Goal: Information Seeking & Learning: Learn about a topic

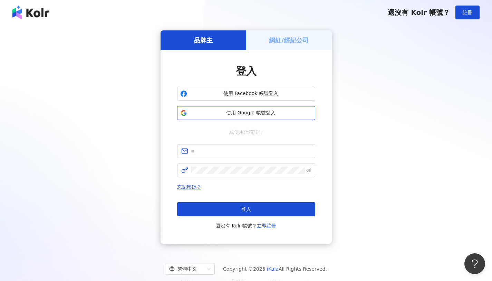
click at [245, 114] on span "使用 Google 帳號登入" at bounding box center [251, 112] width 122 height 7
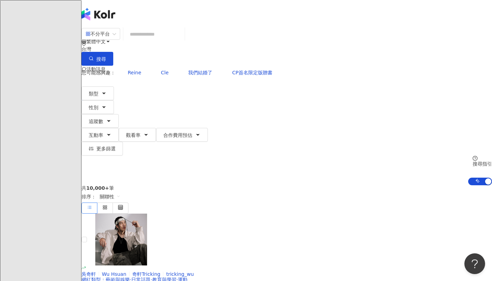
click at [95, 90] on span "M" at bounding box center [88, 97] width 14 height 14
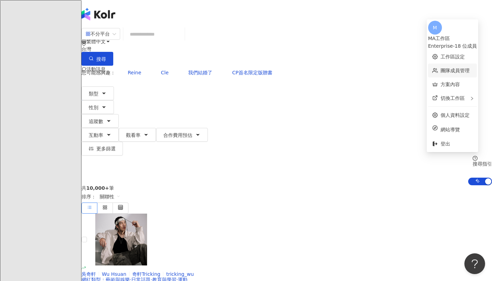
click at [443, 69] on link "團隊成員管理" at bounding box center [454, 71] width 29 height 6
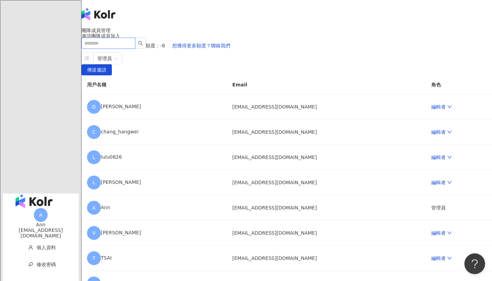
click at [113, 38] on input "search" at bounding box center [108, 43] width 54 height 11
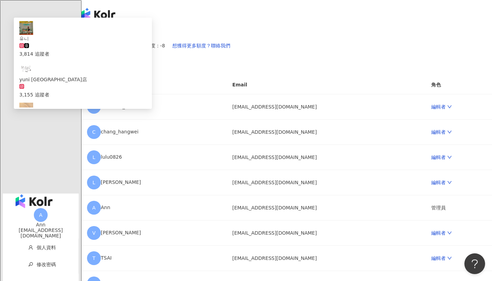
type input "**********"
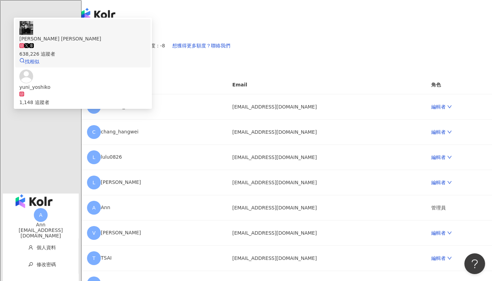
click at [146, 35] on div "[PERSON_NAME] 638,226 追蹤者" at bounding box center [82, 46] width 127 height 23
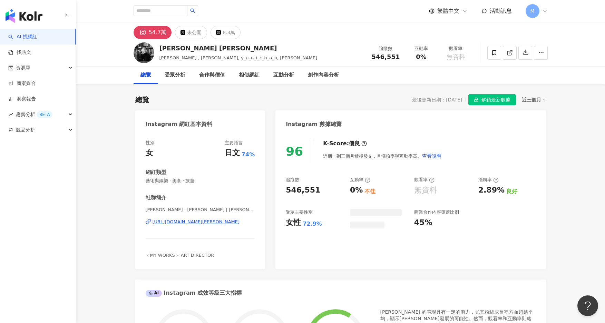
click at [491, 101] on span "解鎖最新數據" at bounding box center [495, 100] width 29 height 11
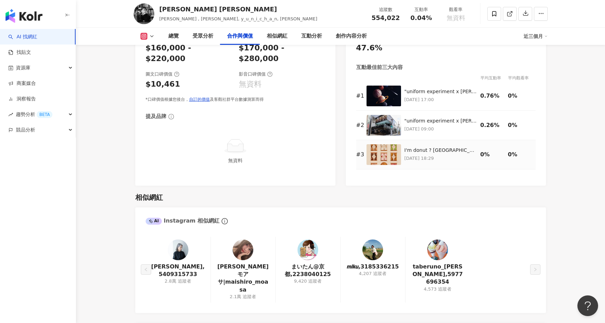
scroll to position [958, 0]
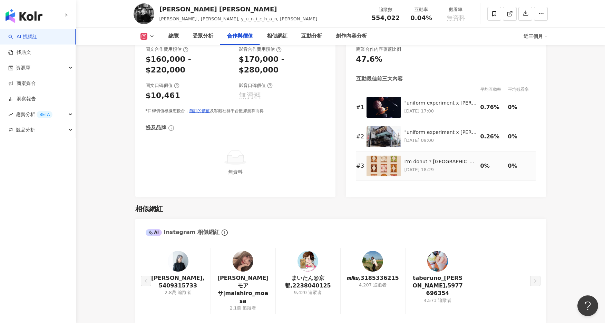
click at [388, 165] on img at bounding box center [383, 166] width 35 height 21
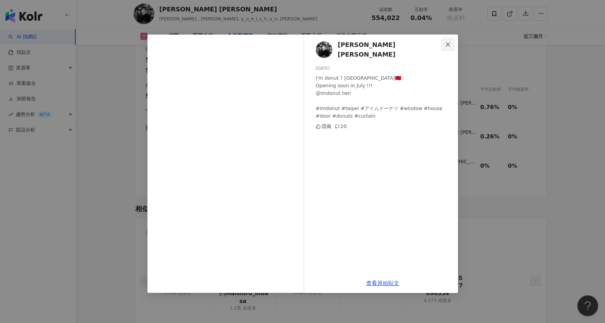
click at [446, 46] on icon "close" at bounding box center [448, 44] width 4 height 4
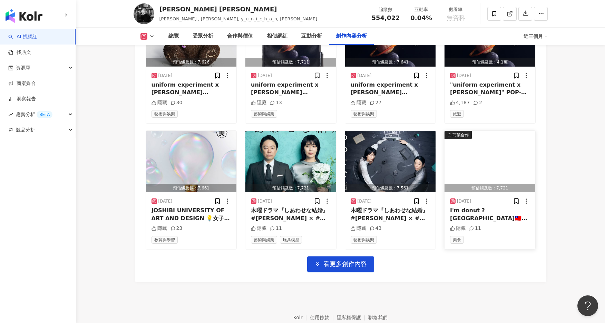
scroll to position [2269, 0]
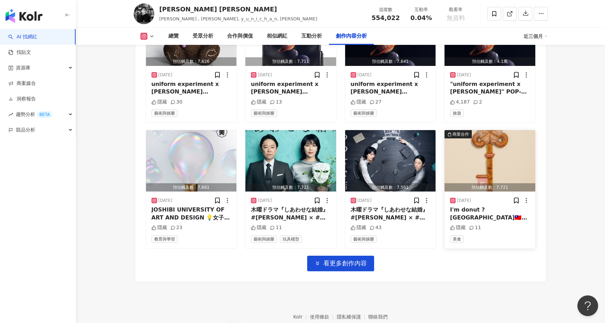
click at [485, 206] on div "I'm donut ? taipei🇹🇼 Opening soon in July !!!🔑🍩 @imdonut.twn #imdonut #taipei #…" at bounding box center [490, 214] width 80 height 16
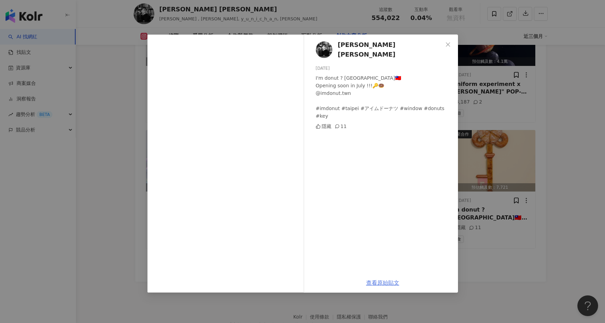
click at [386, 275] on link "查看原始貼文" at bounding box center [382, 283] width 33 height 7
click at [445, 42] on icon "close" at bounding box center [448, 45] width 6 height 6
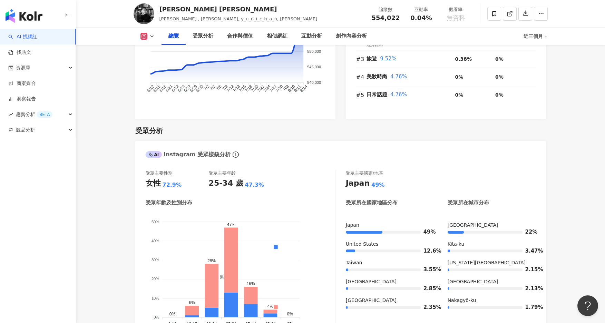
scroll to position [0, 0]
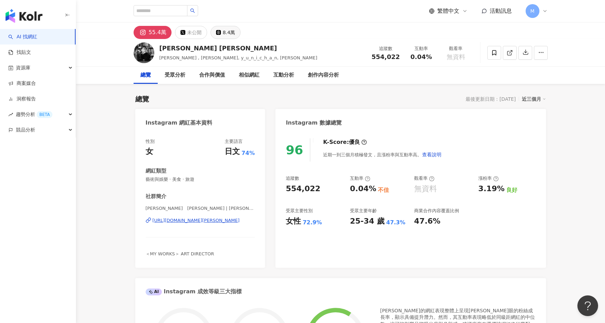
click at [221, 33] on button "8.4萬" at bounding box center [226, 32] width 30 height 13
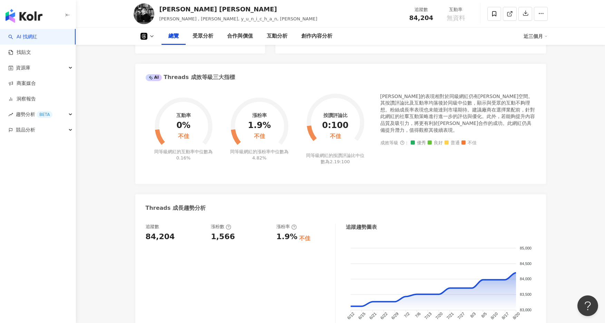
scroll to position [215, 0]
